Goal: Information Seeking & Learning: Learn about a topic

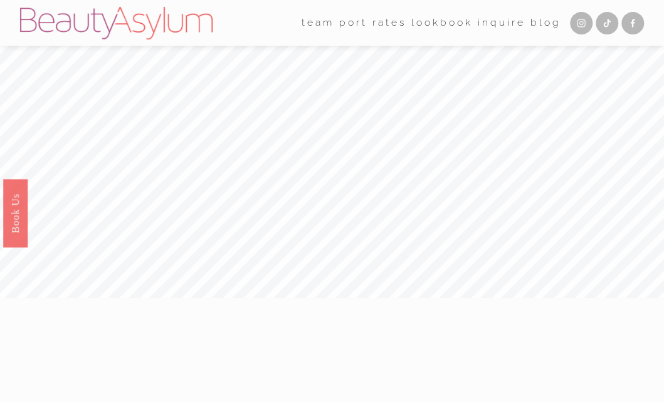
click at [390, 24] on link "Rates" at bounding box center [389, 22] width 34 height 19
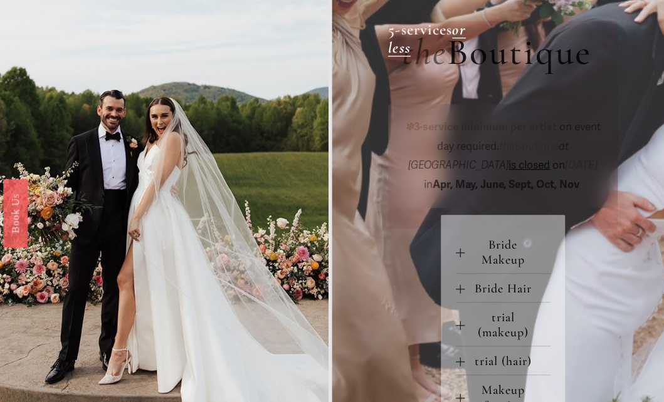
scroll to position [506, 0]
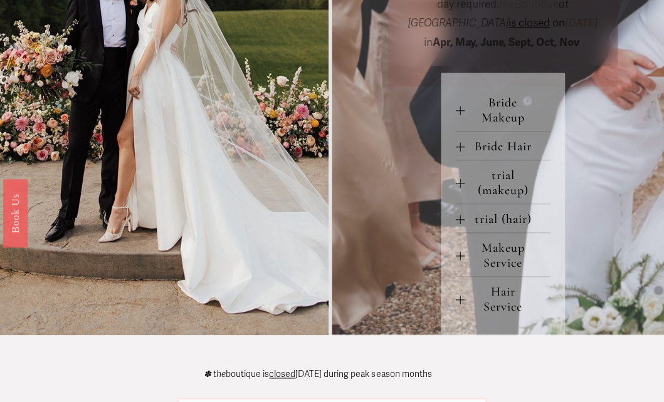
click at [500, 268] on span "Makeup Service" at bounding box center [507, 256] width 86 height 30
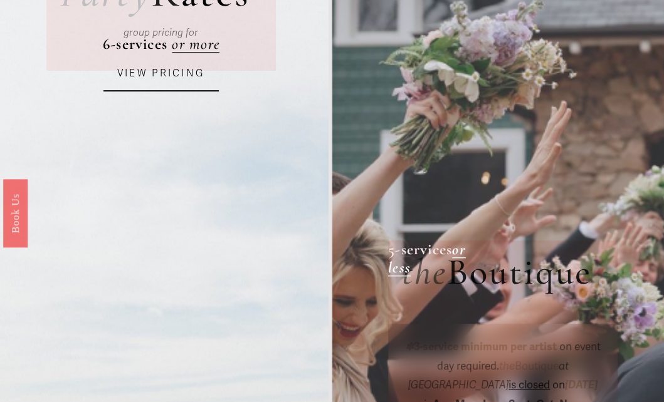
scroll to position [0, 0]
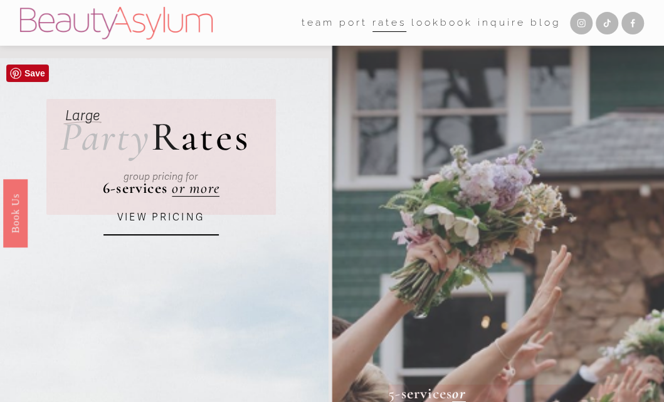
click at [193, 190] on div "group pricing for" at bounding box center [161, 177] width 177 height 34
click at [171, 226] on link "VIEW PRICING" at bounding box center [160, 218] width 115 height 35
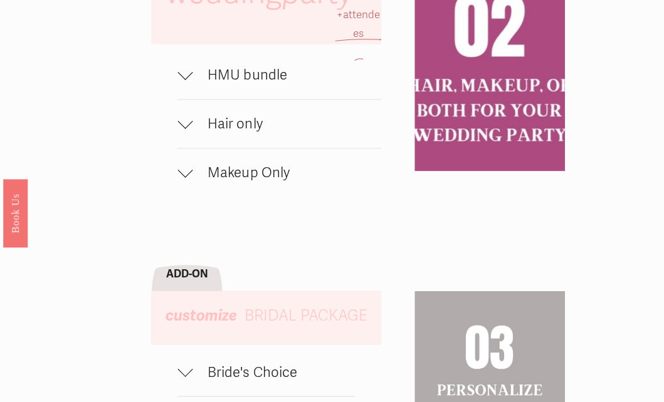
scroll to position [747, 0]
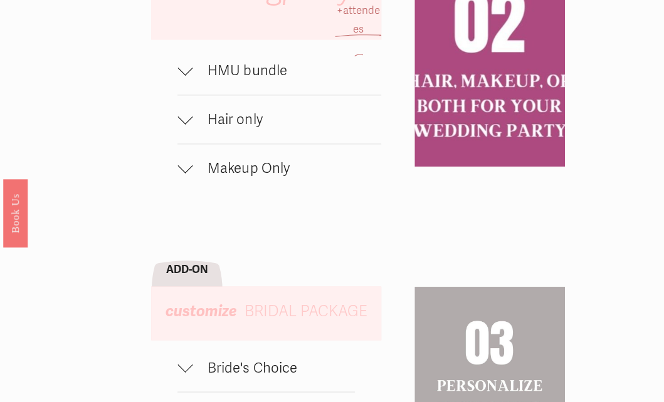
click at [184, 75] on div at bounding box center [184, 67] width 15 height 15
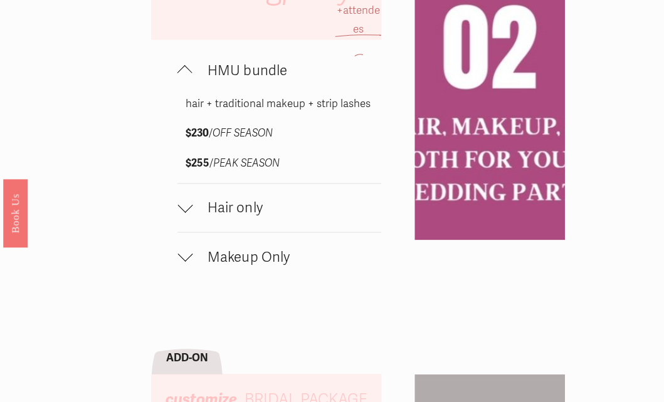
click at [183, 212] on div at bounding box center [184, 204] width 15 height 15
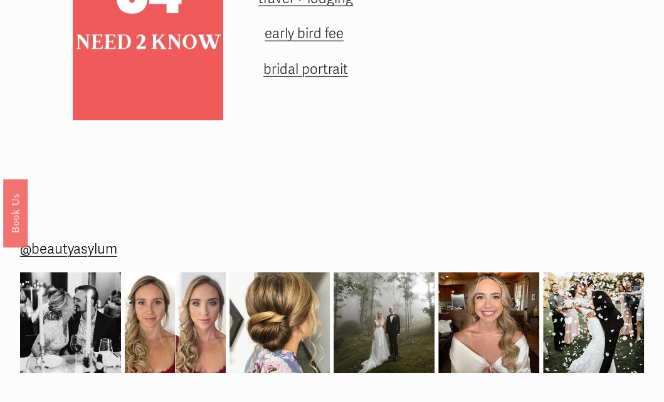
scroll to position [1444, 0]
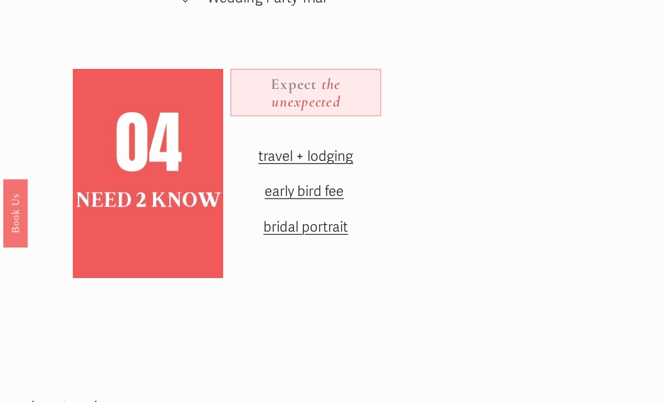
click at [300, 165] on span "travel + lodging" at bounding box center [305, 156] width 95 height 17
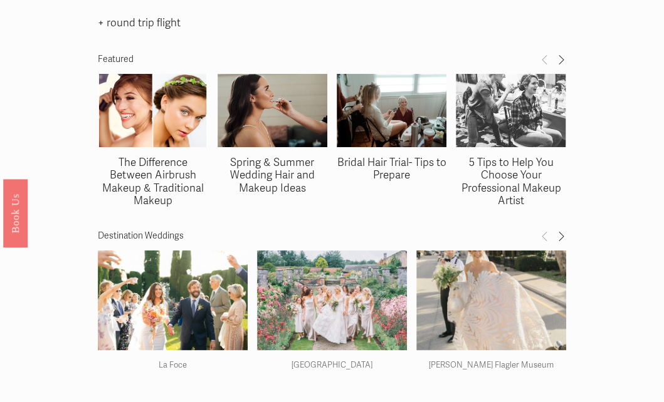
scroll to position [1972, 0]
